Goal: Task Accomplishment & Management: Complete application form

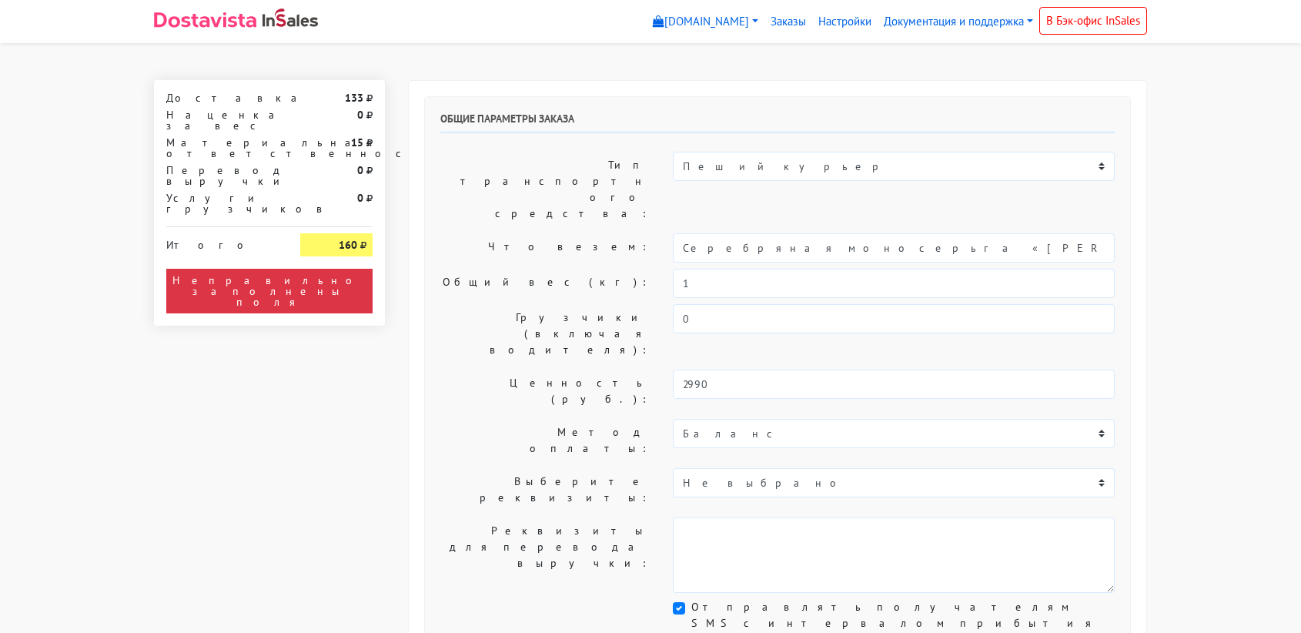
select select "11:00"
select select "21:00"
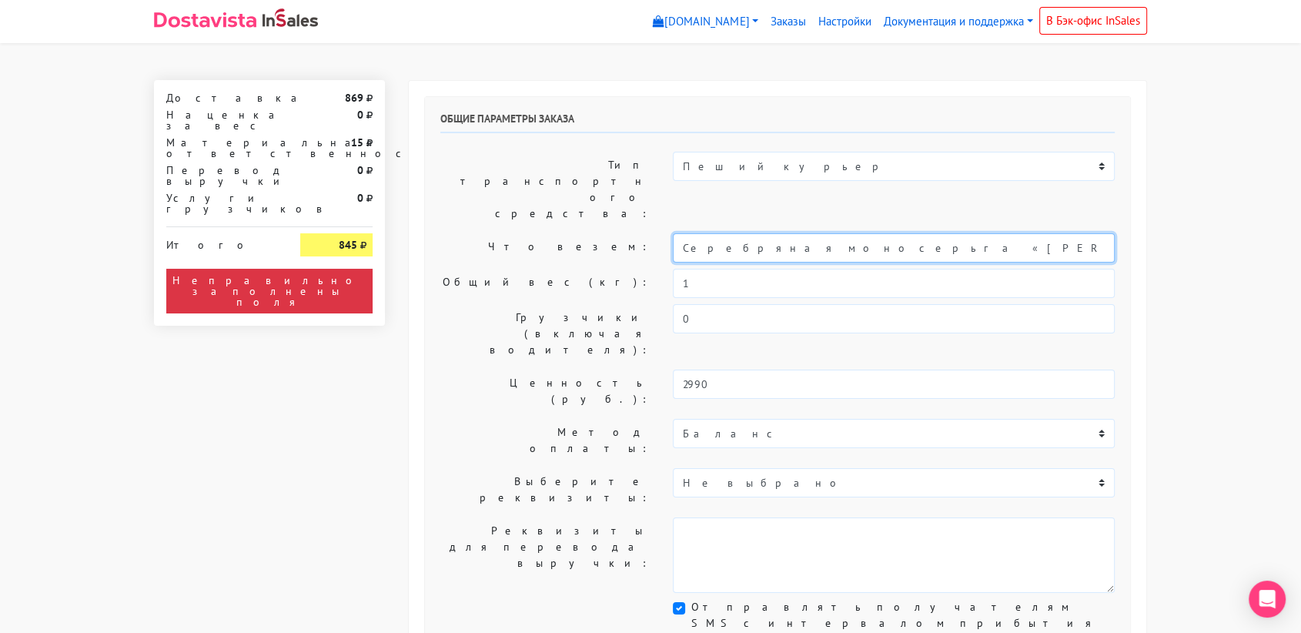
click at [795, 233] on input "Серебряная моносерьга «[PERSON_NAME]» black" at bounding box center [894, 247] width 442 height 29
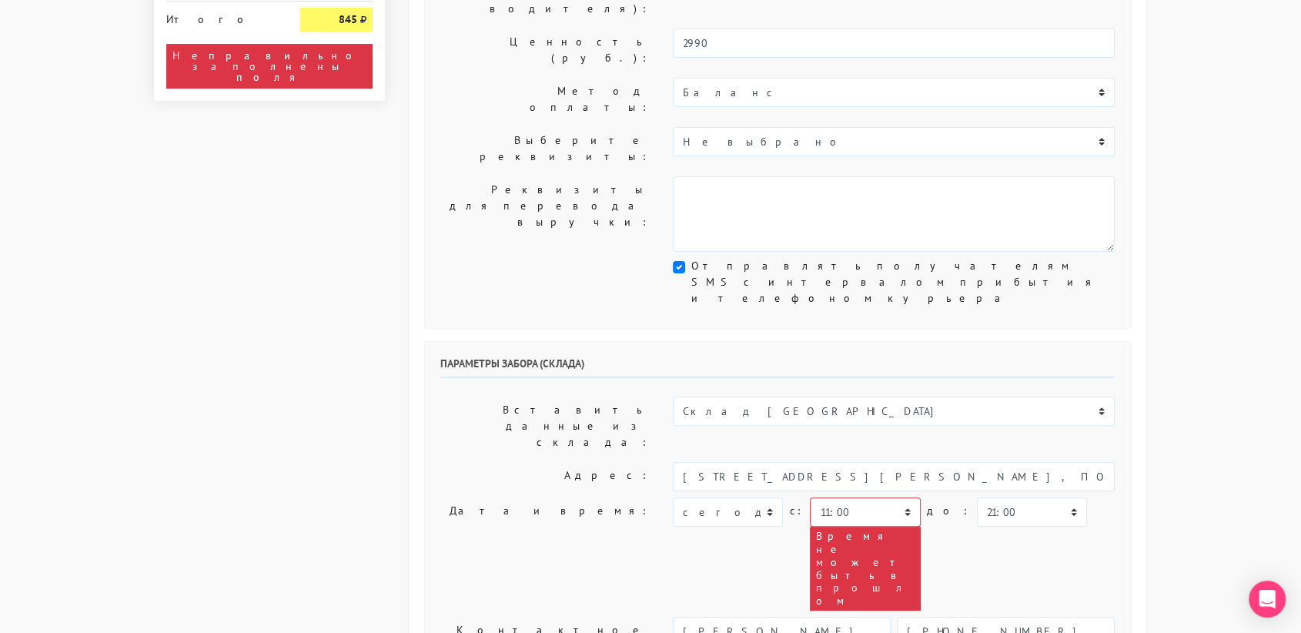
scroll to position [343, 0]
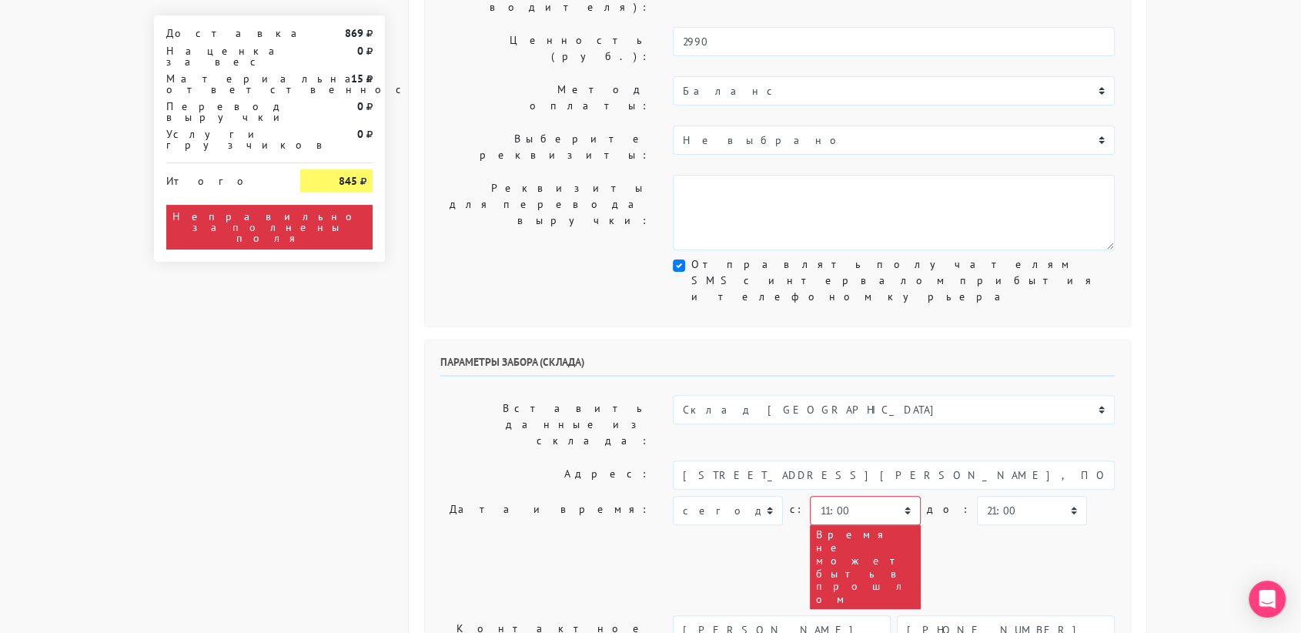
type input "украшение"
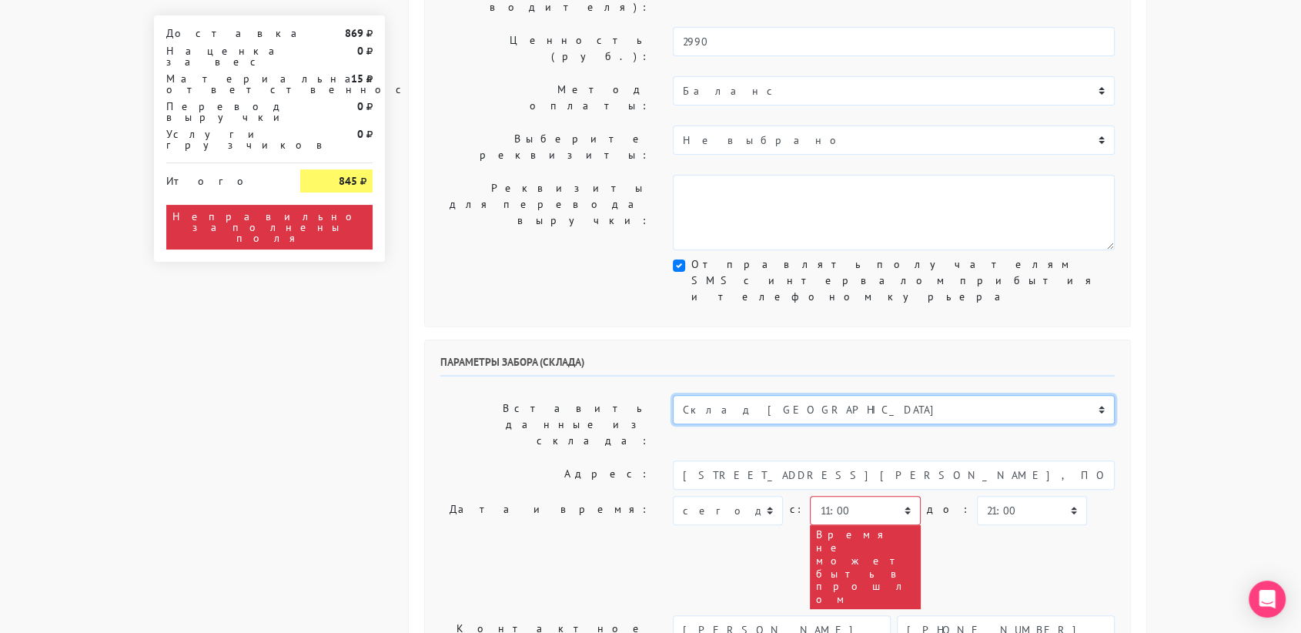
click at [760, 395] on select "Склад [GEOGRAPHIC_DATA] Склад [GEOGRAPHIC_DATA] [GEOGRAPHIC_DATA][PERSON_NAME] …" at bounding box center [894, 409] width 442 height 29
select select "1019"
click at [673, 395] on select "Склад [GEOGRAPHIC_DATA] Склад [GEOGRAPHIC_DATA] [GEOGRAPHIC_DATA][PERSON_NAME] …" at bounding box center [894, 409] width 442 height 29
type input "[STREET_ADDRESS][PERSON_NAME]"
type input "89251806702"
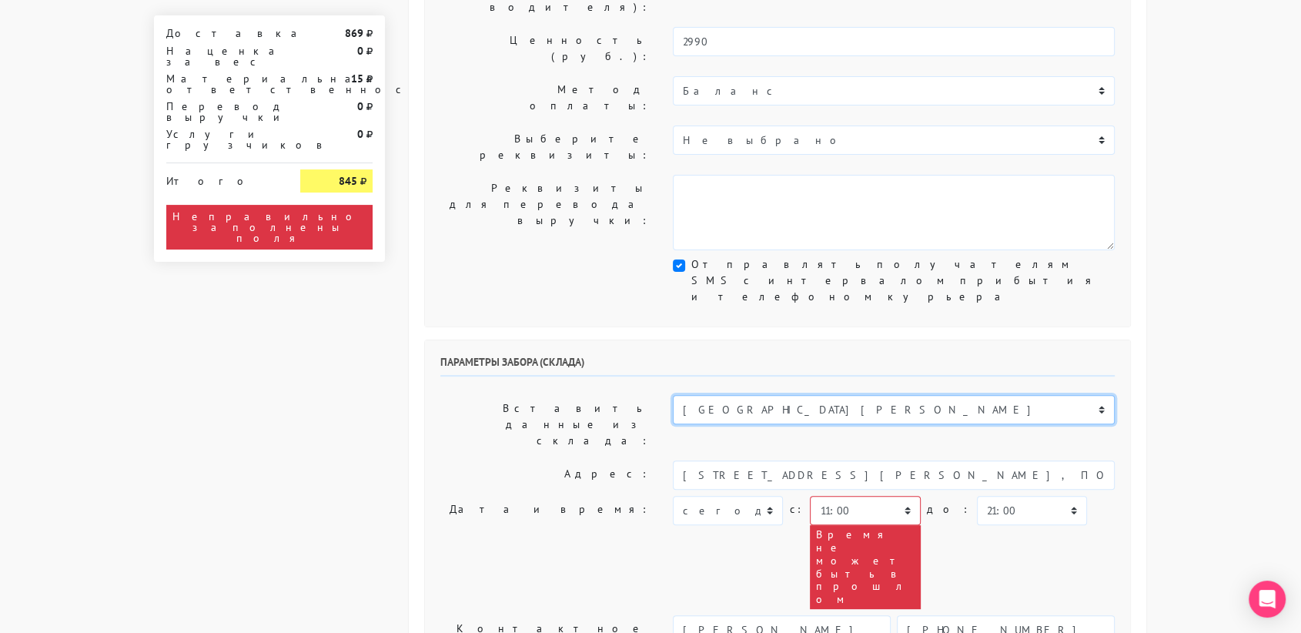
type textarea "Магазин серебряных украшений SBLESKOM (вход со стороны [GEOGRAPHIC_DATA])"
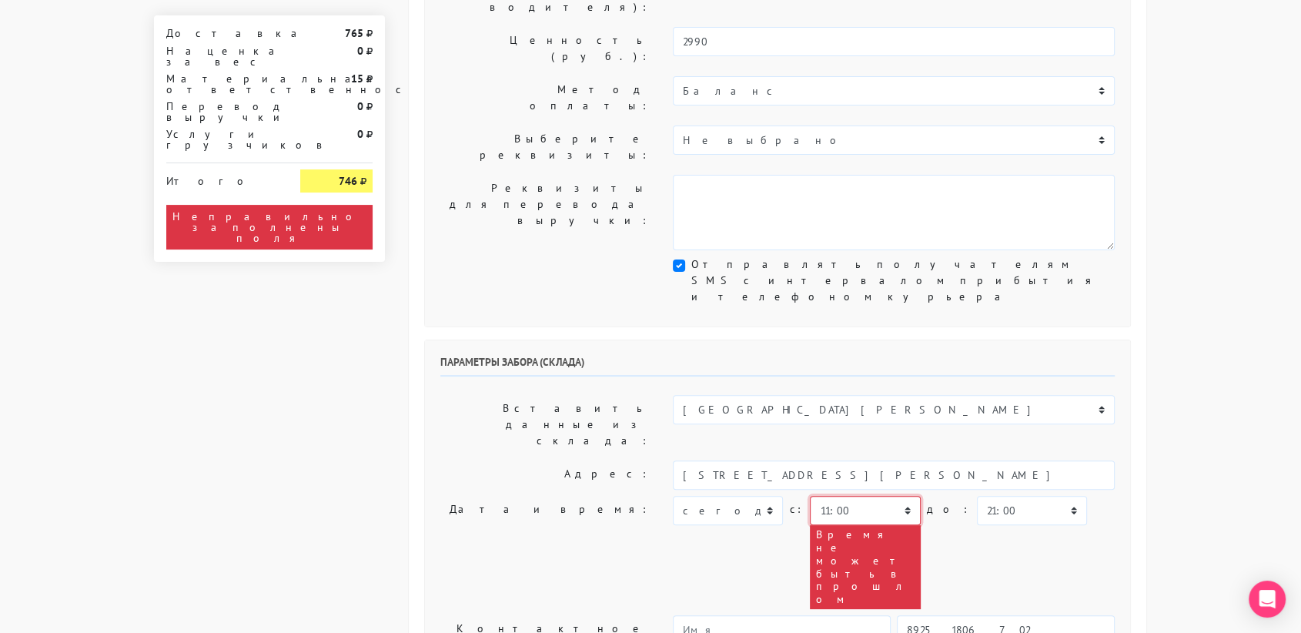
click at [895, 496] on select "00:00 00:30 01:00 01:30 02:00 02:30 03:00 03:30 04:00 04:30 05:00 05:30 06:00 0…" at bounding box center [865, 510] width 110 height 29
click at [810, 496] on select "00:00 00:30 01:00 01:30 02:00 02:30 03:00 03:30 04:00 04:30 05:00 05:30 06:00 0…" at bounding box center [865, 510] width 110 height 29
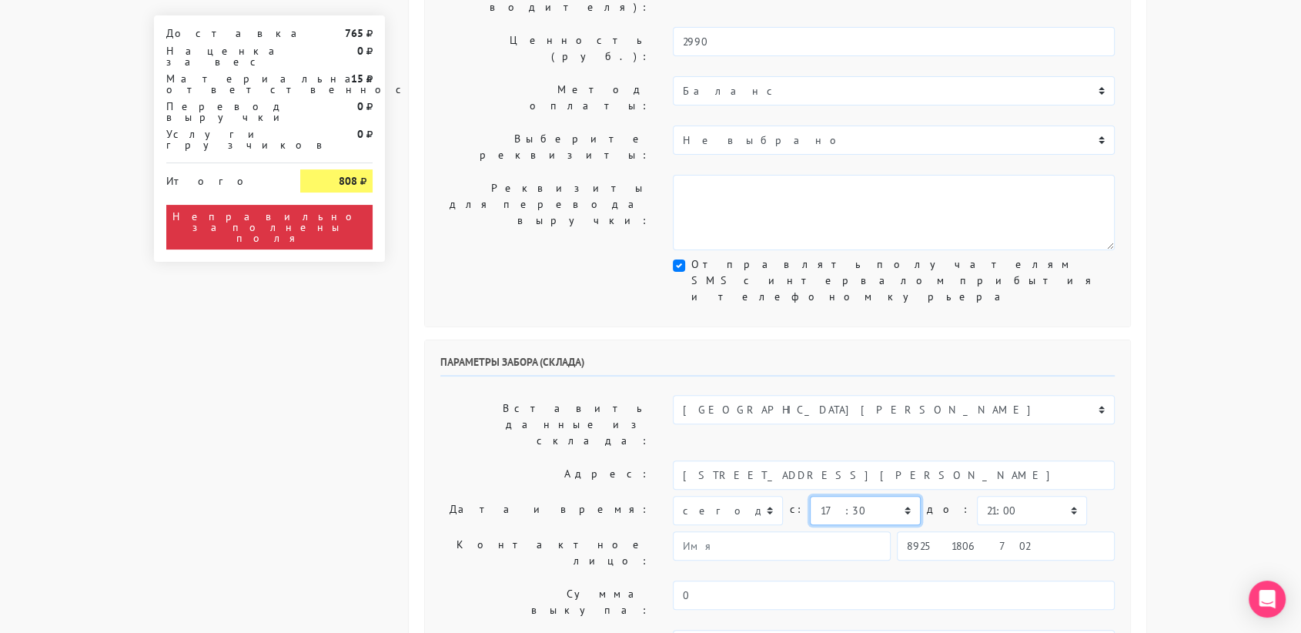
click at [898, 496] on select "00:00 00:30 01:00 01:30 02:00 02:30 03:00 03:30 04:00 04:30 05:00 05:30 06:00 0…" at bounding box center [865, 510] width 110 height 29
select select "17:00"
click at [810, 496] on select "00:00 00:30 01:00 01:30 02:00 02:30 03:00 03:30 04:00 04:30 05:00 05:30 06:00 0…" at bounding box center [865, 510] width 110 height 29
click at [980, 496] on select "00:00 00:30 01:00 01:30 02:00 02:30 03:00 03:30 04:00 04:30 05:00 05:30 06:00 0…" at bounding box center [1032, 510] width 110 height 29
select select "17:30"
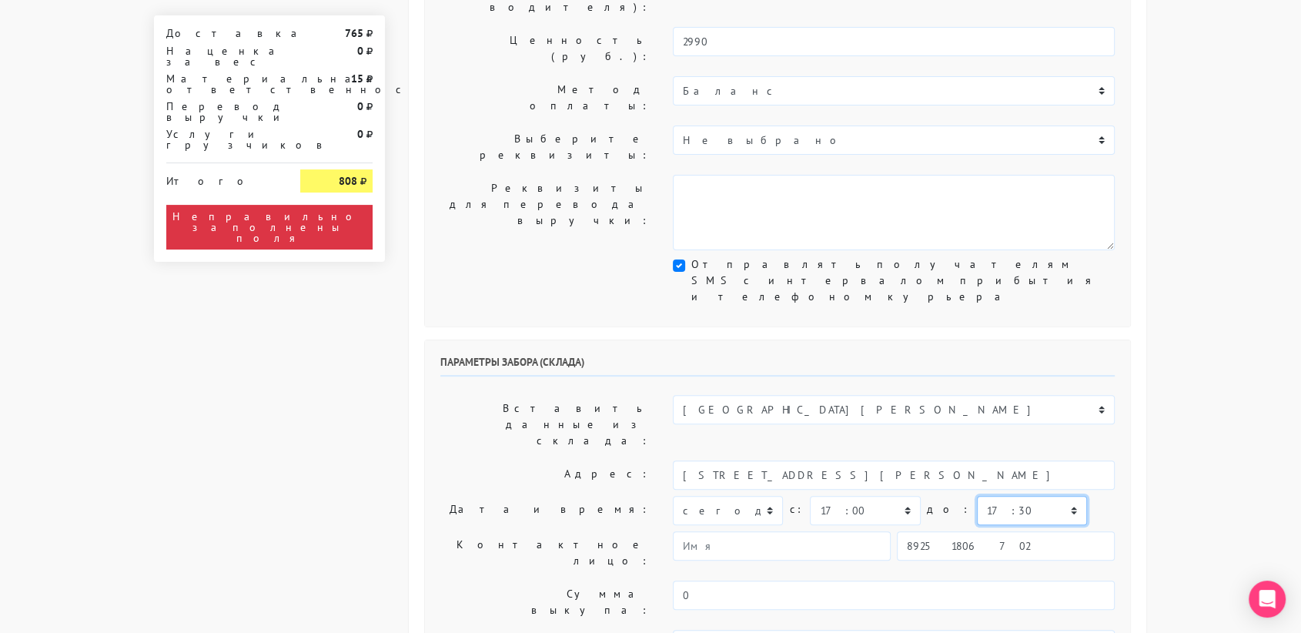
click at [977, 496] on select "00:00 00:30 01:00 01:30 02:00 02:30 03:00 03:30 04:00 04:30 05:00 05:30 06:00 0…" at bounding box center [1032, 510] width 110 height 29
click at [982, 531] on input "89251806702" at bounding box center [1006, 545] width 218 height 29
type input "9234448187"
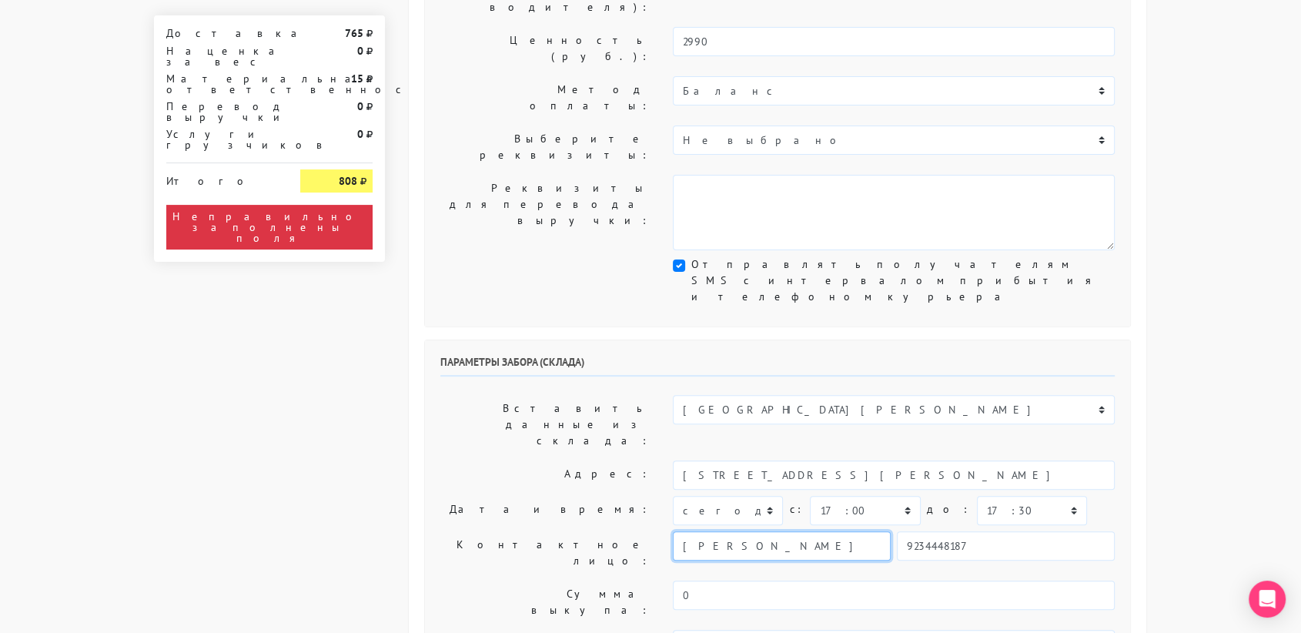
click at [830, 531] on input "[PERSON_NAME]" at bounding box center [782, 545] width 218 height 29
type input "В"
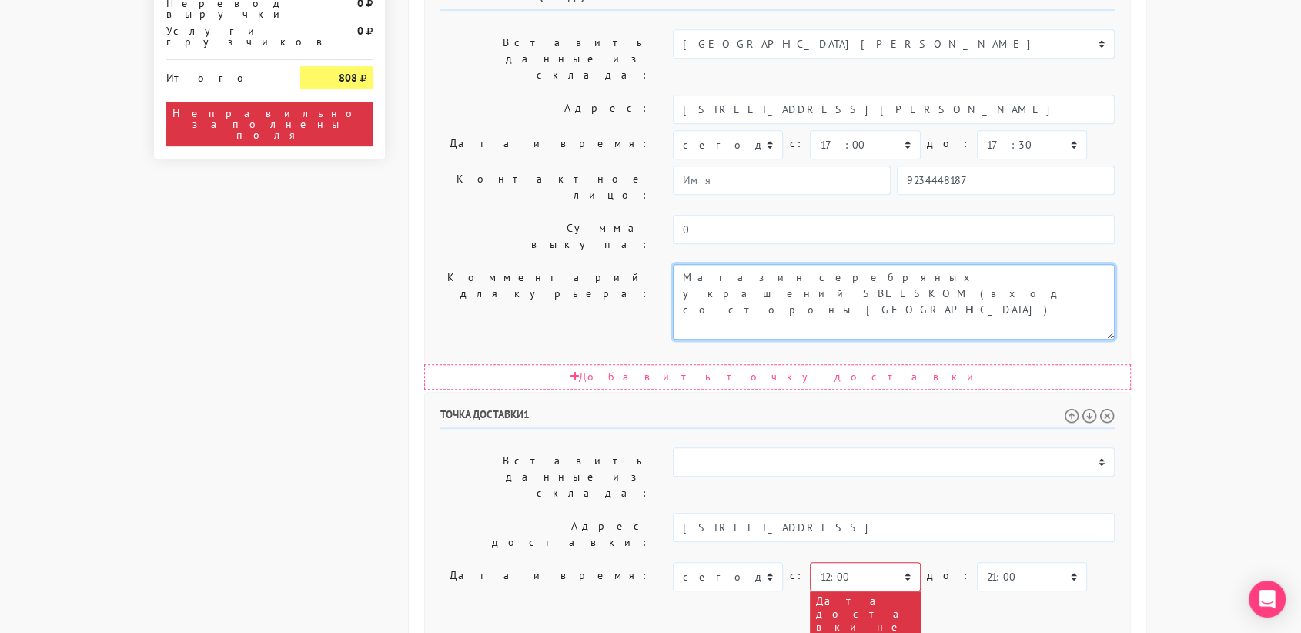
scroll to position [710, 0]
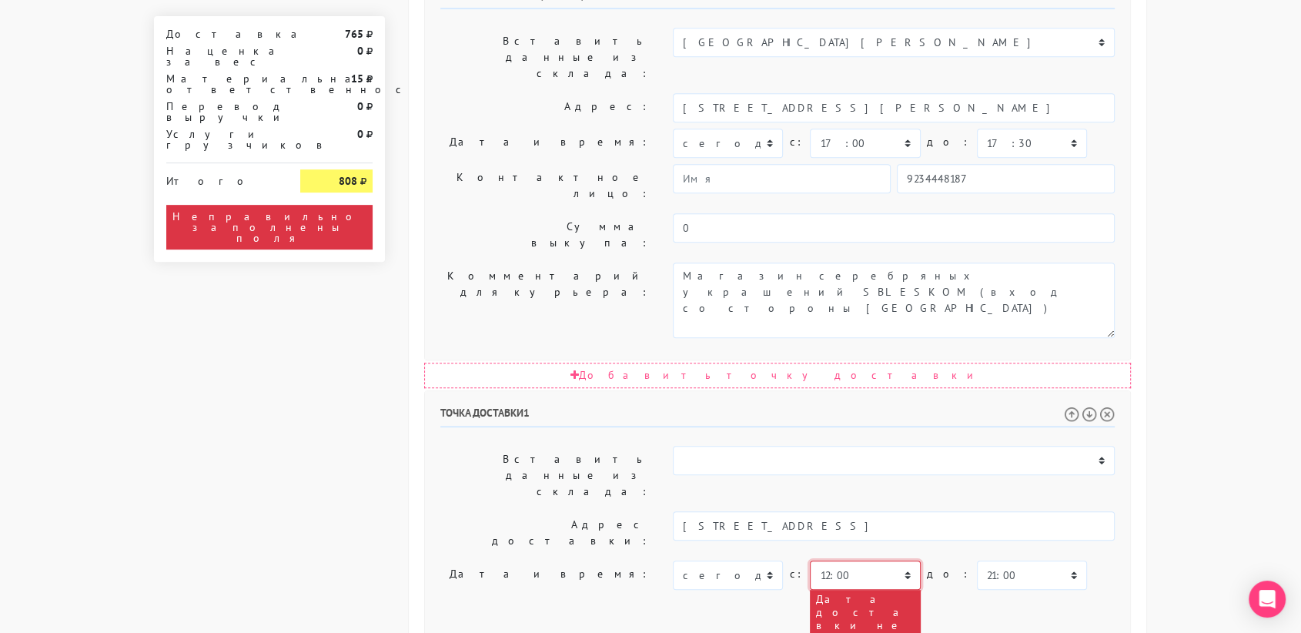
click at [884, 561] on select "00:00 00:30 01:00 01:30 02:00 02:30 03:00 03:30 04:00 04:30 05:00 05:30 06:00 0…" at bounding box center [865, 575] width 110 height 29
select select "18:00"
click at [810, 561] on select "00:00 00:30 01:00 01:30 02:00 02:30 03:00 03:30 04:00 04:30 05:00 05:30 06:00 0…" at bounding box center [865, 575] width 110 height 29
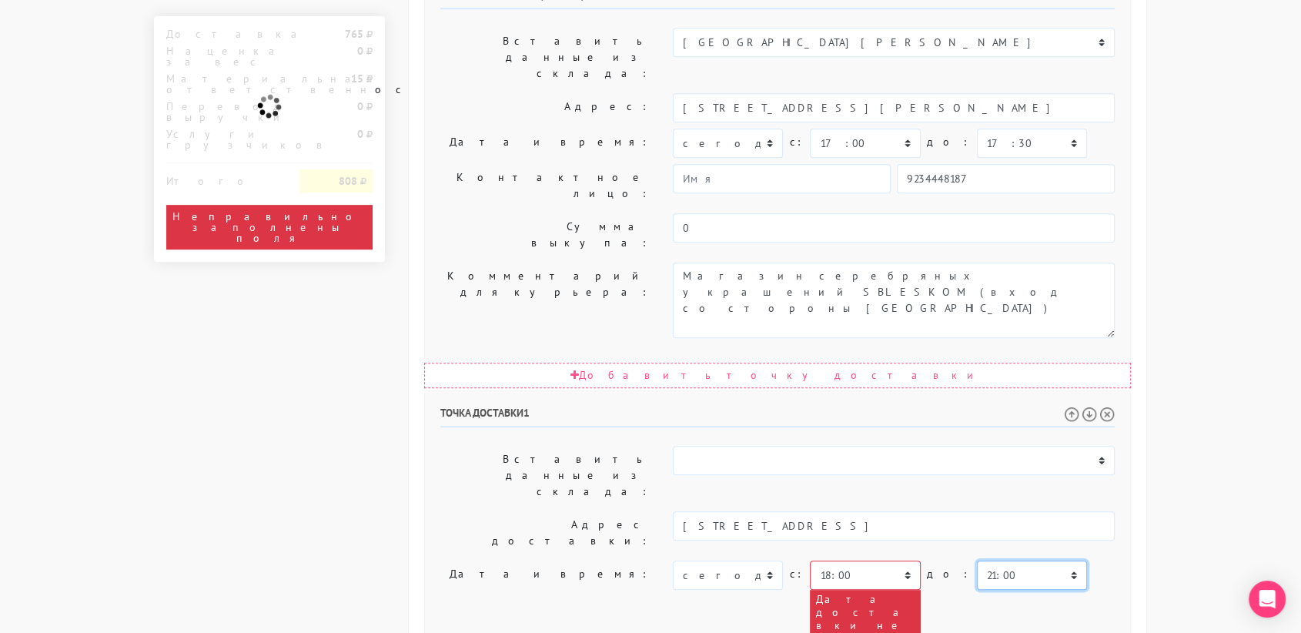
click at [1012, 561] on select "00:00 00:30 01:00 01:30 02:00 02:30 03:00 03:30 04:00 04:30 05:00 05:30 06:00 0…" at bounding box center [1032, 575] width 110 height 29
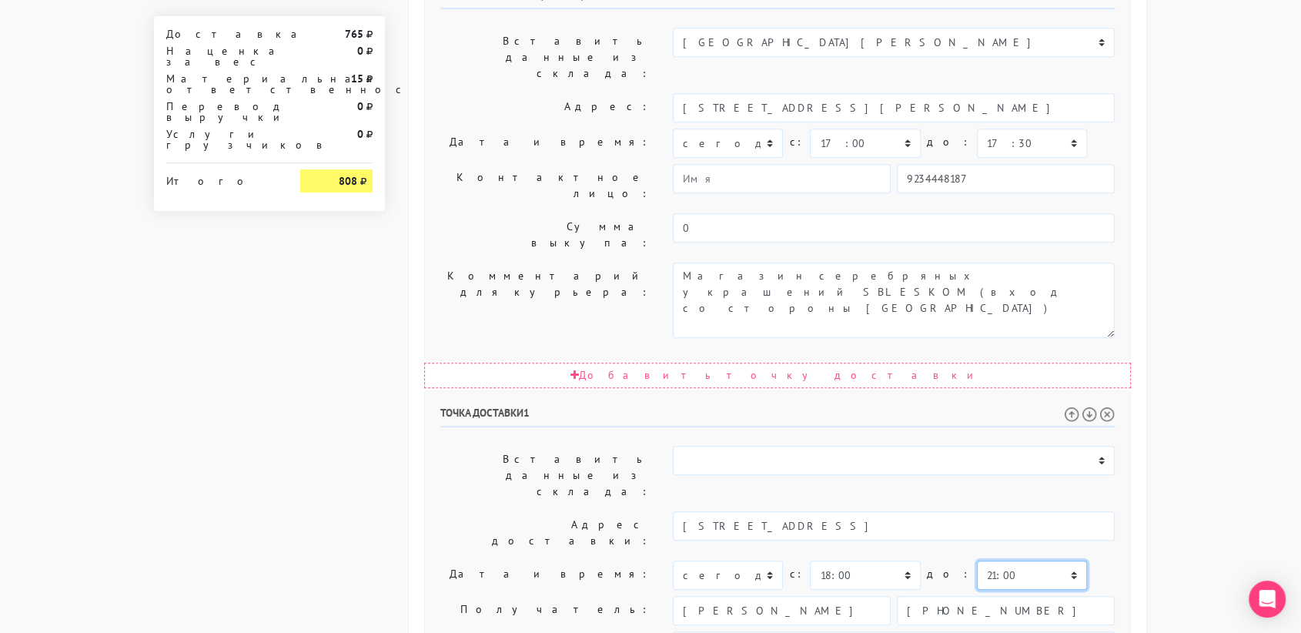
select select "22:00"
click at [977, 561] on select "00:00 00:30 01:00 01:30 02:00 02:30 03:00 03:30 04:00 04:30 05:00 05:30 06:00 0…" at bounding box center [1032, 575] width 110 height 29
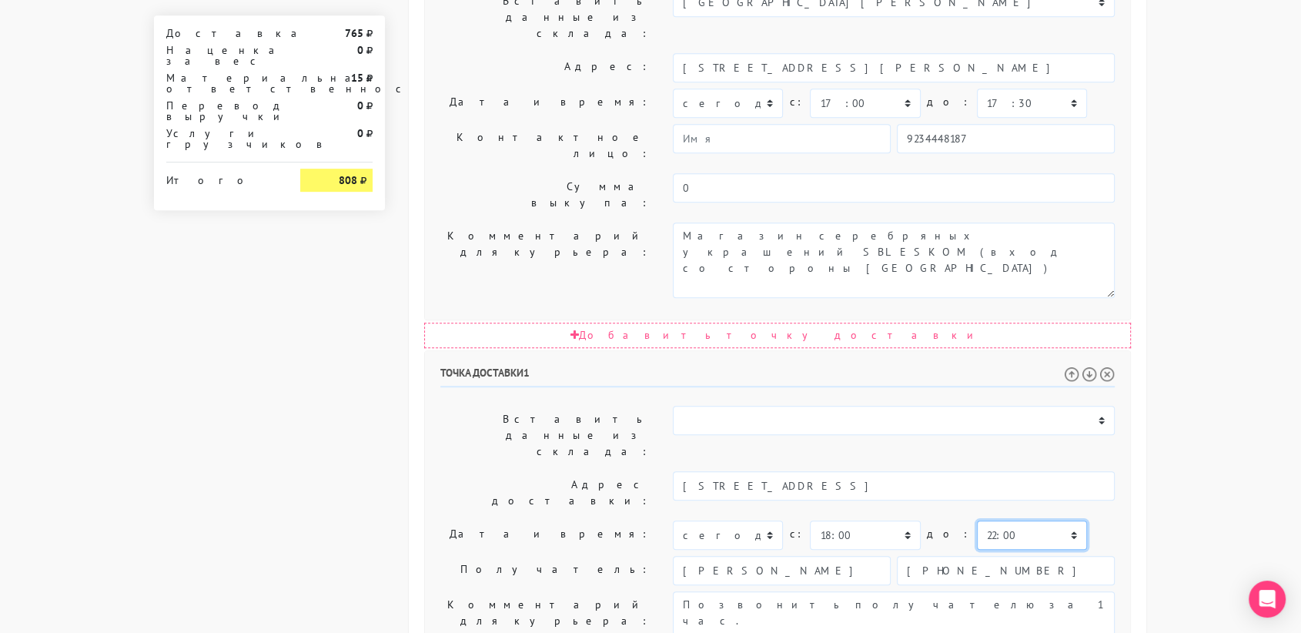
scroll to position [785, 0]
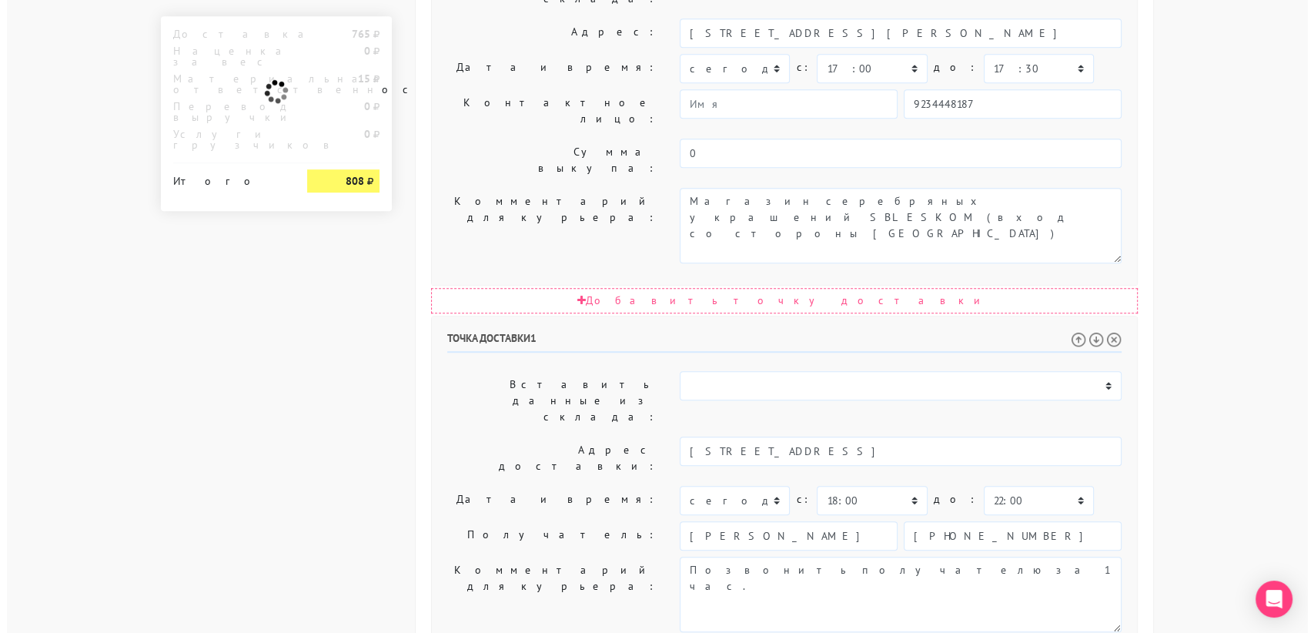
scroll to position [0, 0]
